Goal: Information Seeking & Learning: Find specific fact

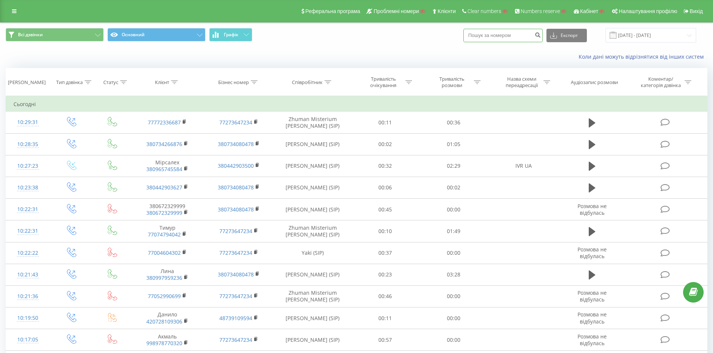
click at [509, 40] on input at bounding box center [502, 35] width 79 height 13
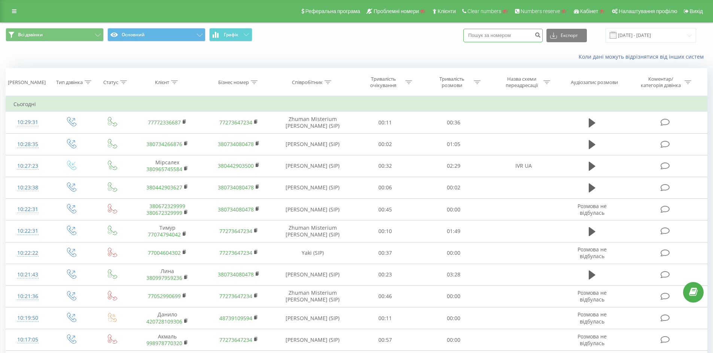
paste input "380980022843"
type input "380980022843"
click at [540, 36] on icon "submit" at bounding box center [537, 34] width 6 height 4
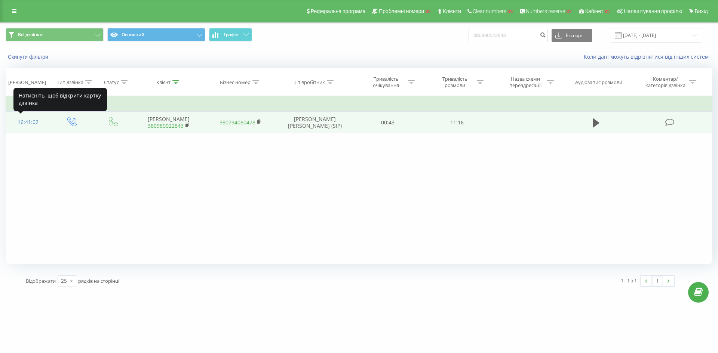
click at [37, 123] on div "16:41:02" at bounding box center [27, 122] width 29 height 15
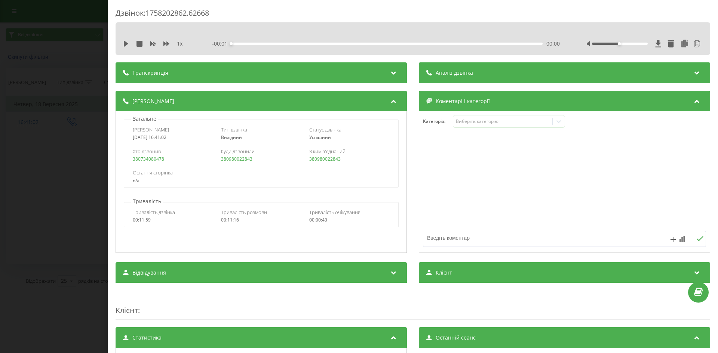
click at [397, 74] on div "Транскрипція" at bounding box center [261, 72] width 291 height 21
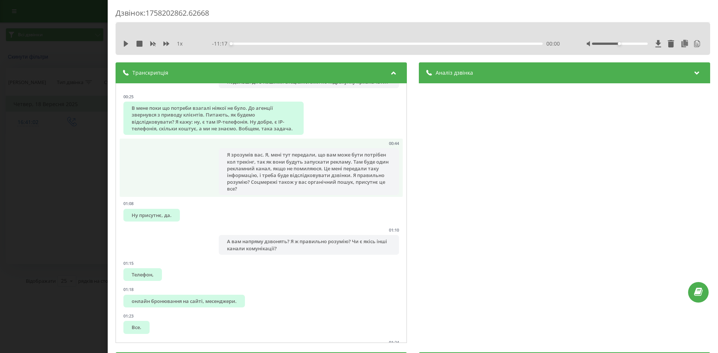
scroll to position [187, 0]
click at [331, 186] on div "Я зрозумів вас. Я, мені тут передали, що вам може бути потрібен кол трекінг, та…" at bounding box center [309, 170] width 180 height 47
click at [291, 176] on div "Я зрозумів вас. Я, мені тут передали, що вам може бути потрібен кол трекінг, та…" at bounding box center [309, 170] width 180 height 47
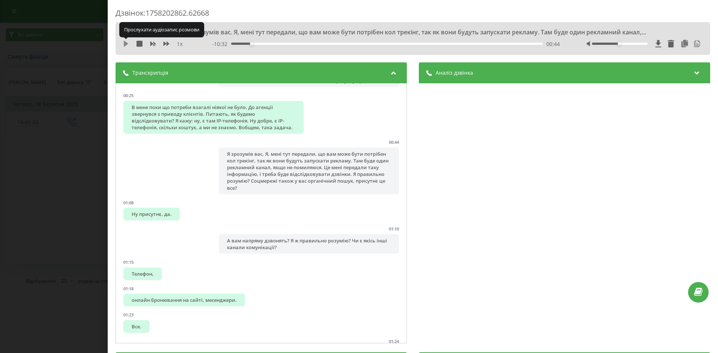
click at [126, 44] on icon at bounding box center [126, 44] width 4 height 6
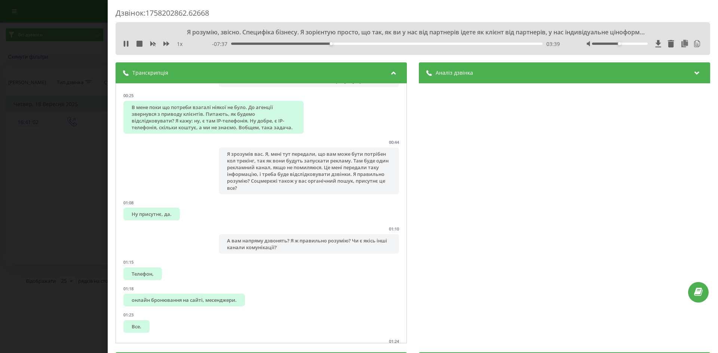
click at [325, 44] on div "03:39" at bounding box center [387, 44] width 312 height 2
click at [319, 45] on div "03:14" at bounding box center [387, 44] width 312 height 2
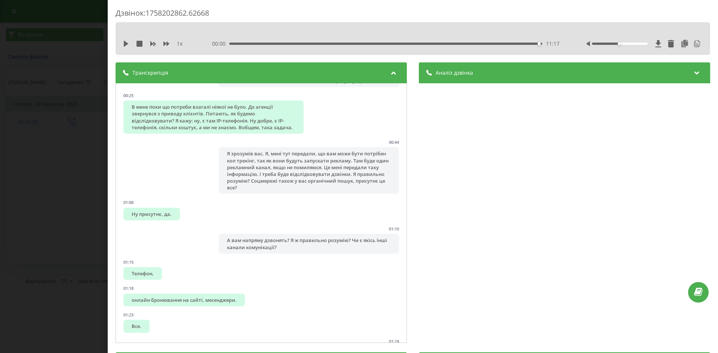
click at [91, 130] on div "Дзвінок : 1758202862.62668 1 x 00:00 11:17 11:17 Транскрипція 00:00 Алло! 00:01…" at bounding box center [359, 176] width 718 height 353
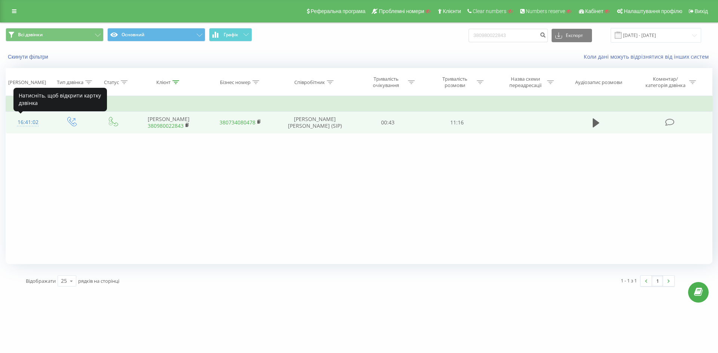
click at [22, 127] on div "16:41:02" at bounding box center [27, 122] width 29 height 15
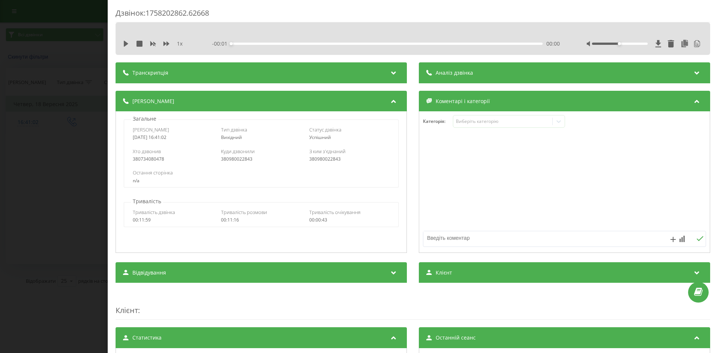
click at [392, 68] on icon at bounding box center [393, 71] width 9 height 7
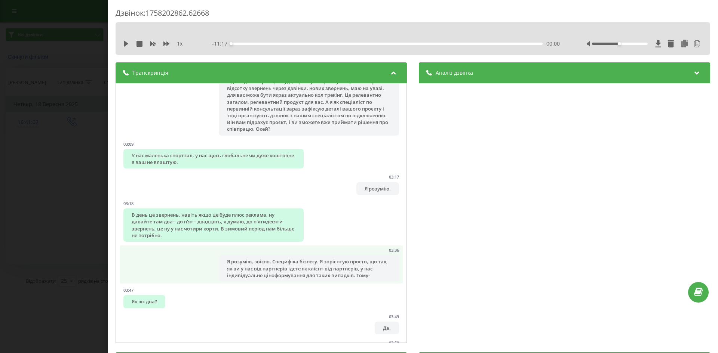
scroll to position [725, 0]
